Goal: Check status

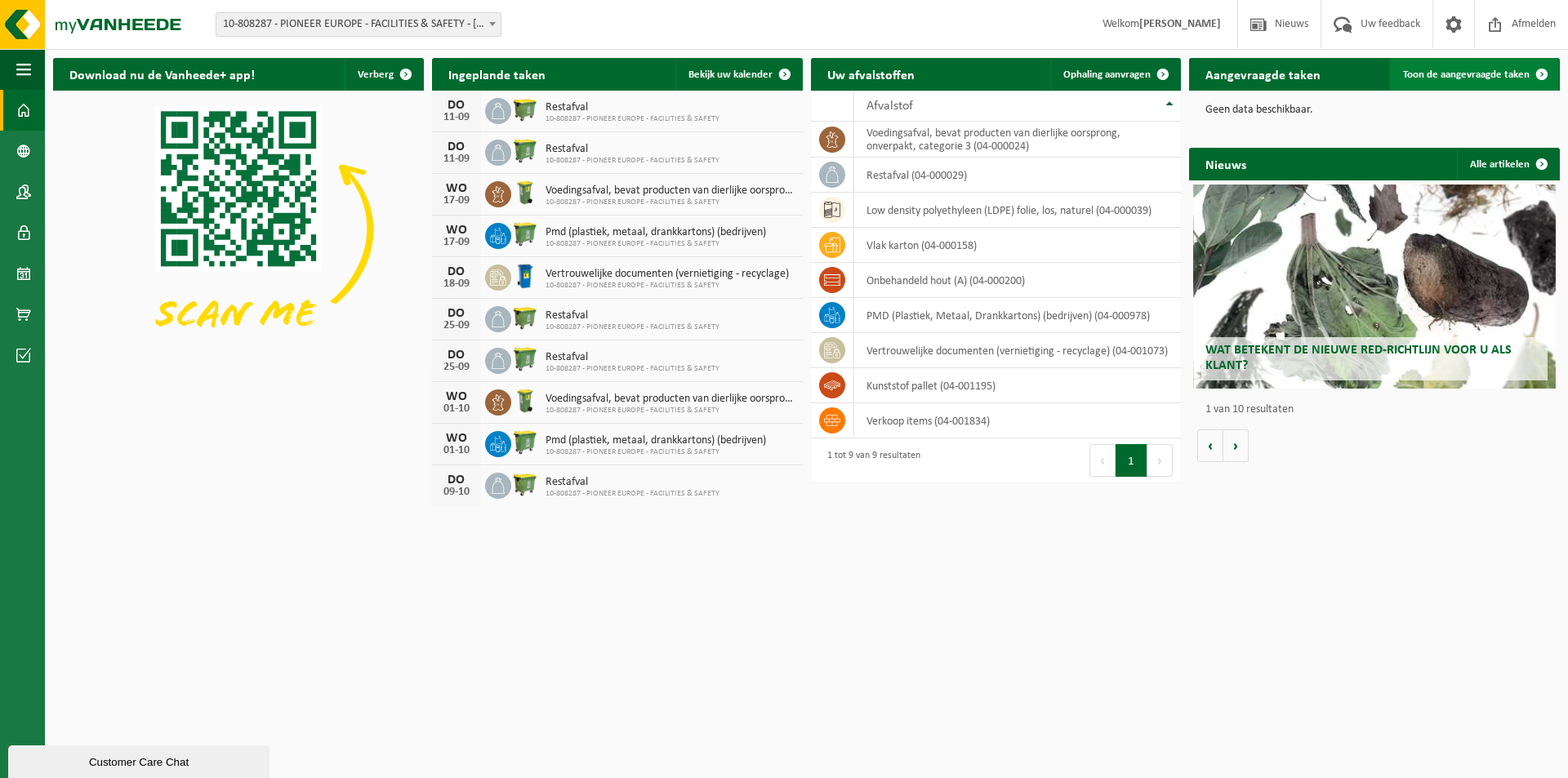
click at [1440, 75] on span "Toon de aangevraagde taken" at bounding box center [1466, 75] width 127 height 10
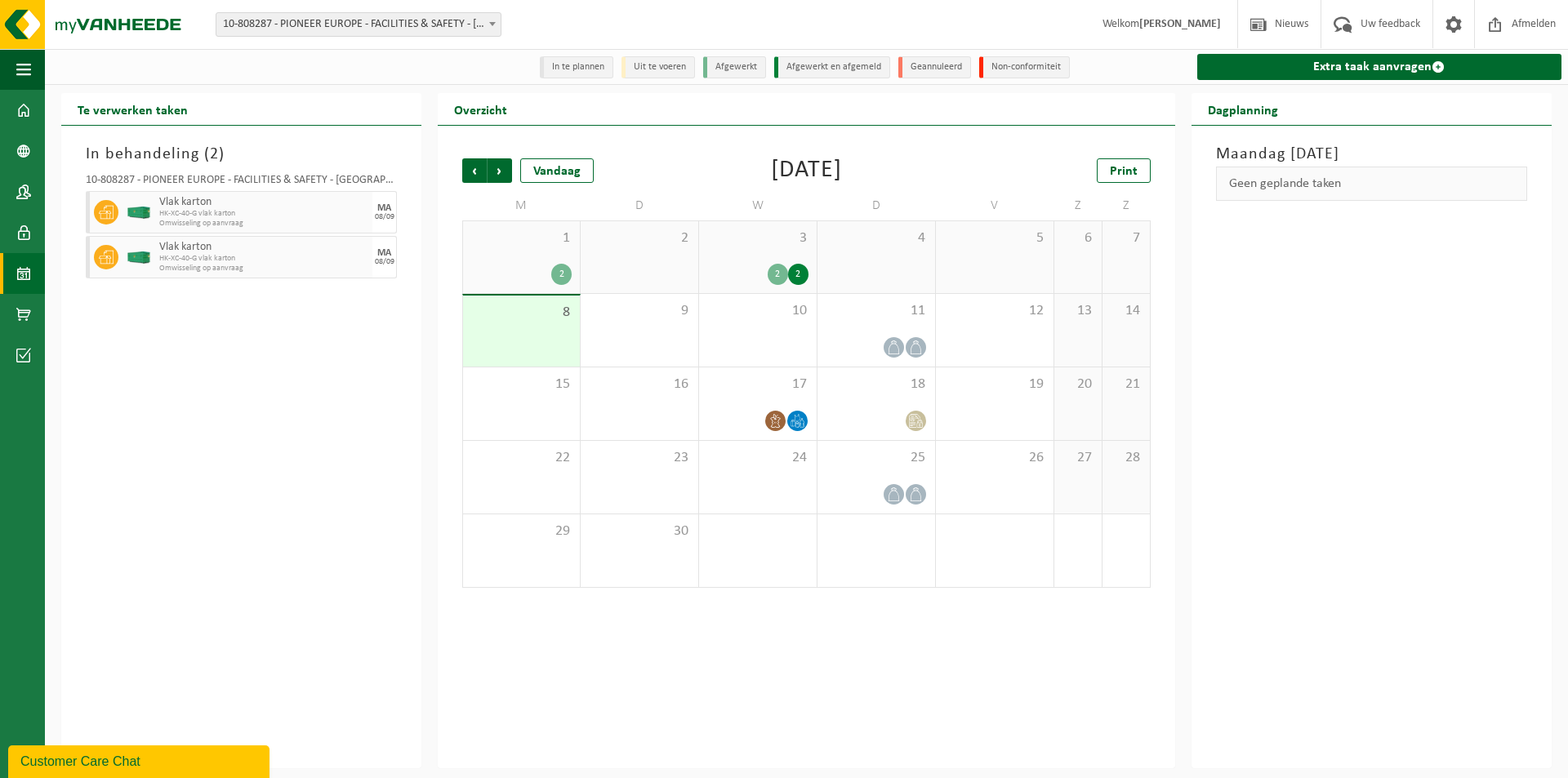
click at [802, 275] on div "2" at bounding box center [798, 274] width 20 height 21
